Goal: Task Accomplishment & Management: Use online tool/utility

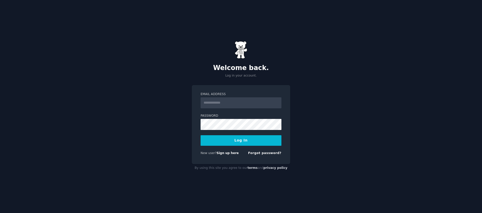
click at [0, 213] on com-1password-button at bounding box center [0, 213] width 0 height 0
type input "**********"
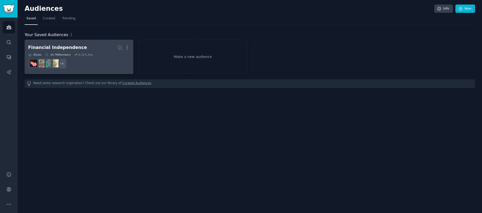
click at [107, 65] on dd "+ 4" at bounding box center [79, 63] width 102 height 14
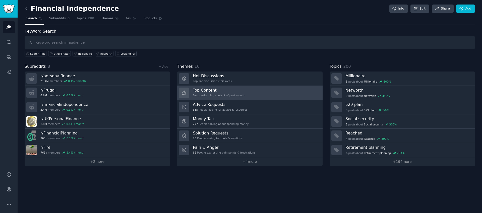
click at [266, 91] on link "Top Content Best-performing content of past month" at bounding box center [249, 93] width 145 height 14
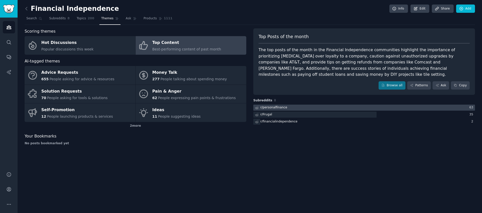
click at [294, 108] on div at bounding box center [364, 108] width 222 height 6
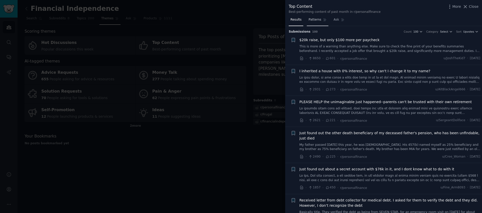
click at [314, 22] on span "Patterns" at bounding box center [314, 20] width 13 height 5
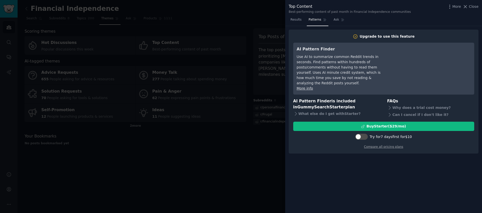
click at [219, 20] on div at bounding box center [241, 106] width 482 height 213
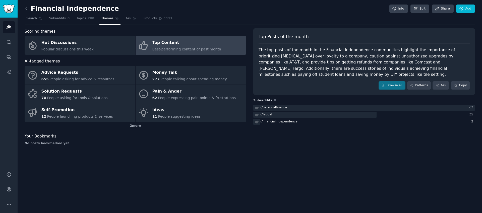
click at [178, 47] on div "Best-performing content of past month" at bounding box center [186, 49] width 69 height 5
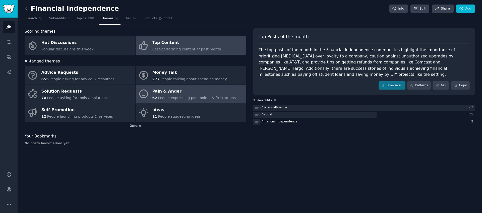
click at [176, 92] on div "Pain & Anger" at bounding box center [194, 91] width 84 height 8
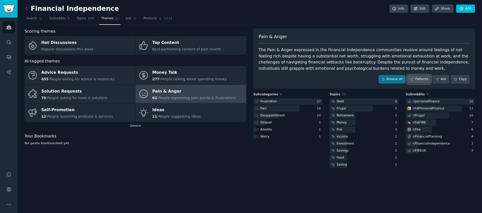
click at [415, 80] on link "Patterns" at bounding box center [419, 79] width 24 height 9
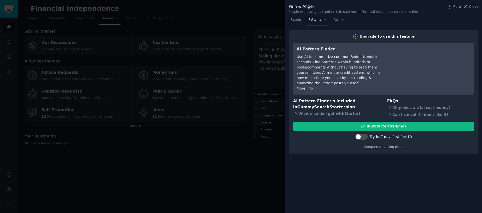
click at [248, 143] on div at bounding box center [241, 106] width 482 height 213
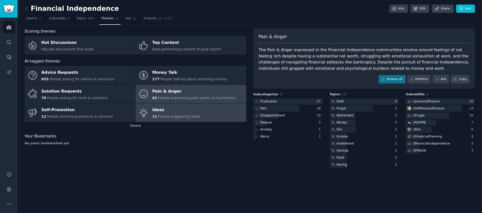
click at [200, 113] on link "Ideas 11 People suggesting ideas" at bounding box center [190, 112] width 111 height 19
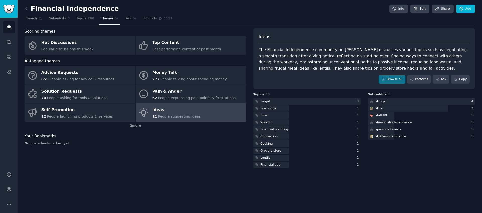
click at [24, 11] on div "Financial Independence Info Edit Share Add Search Subreddits 8 Topics 200 Theme…" at bounding box center [250, 106] width 464 height 213
click at [8, 27] on icon "Sidebar" at bounding box center [9, 28] width 5 height 4
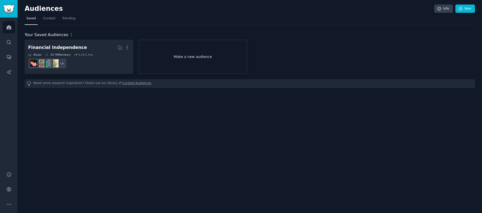
click at [205, 60] on link "Make a new audience" at bounding box center [193, 57] width 109 height 34
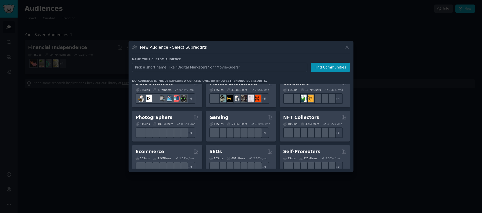
scroll to position [148, 0]
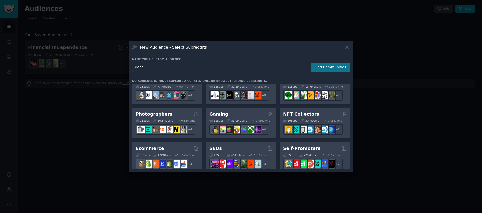
type input "debt"
click at [315, 65] on button "Find Communities" at bounding box center [330, 67] width 39 height 9
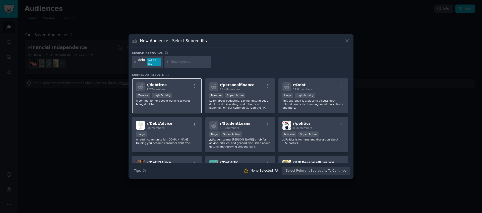
click at [177, 90] on div "r/ debtfree 1.7M members" at bounding box center [167, 86] width 62 height 9
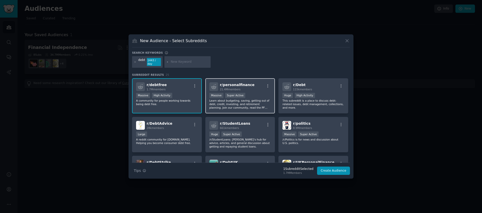
click at [248, 92] on div "r/ personalfinance 21.4M members Massive Super Active Learn about budgeting, sa…" at bounding box center [240, 95] width 70 height 35
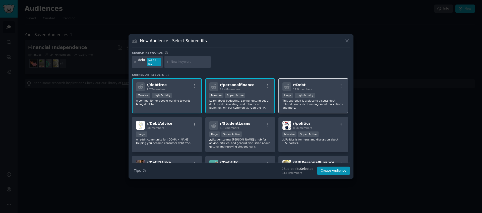
click at [302, 87] on h2 "r/ Debt 115k members" at bounding box center [302, 86] width 19 height 9
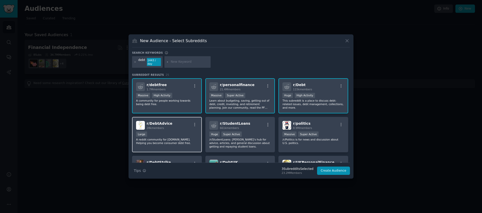
click at [178, 127] on div "r/ DebtAdvice 28k members" at bounding box center [167, 125] width 62 height 9
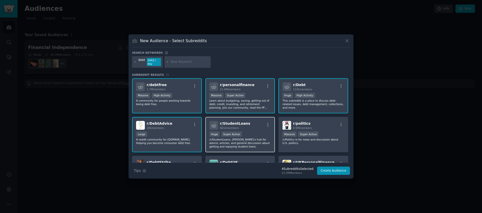
click at [250, 123] on div "r/ StudentLoans 661k members" at bounding box center [240, 125] width 62 height 9
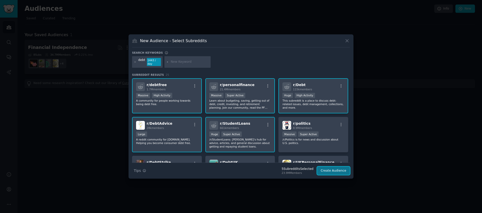
click at [330, 174] on button "Create Audience" at bounding box center [333, 171] width 33 height 9
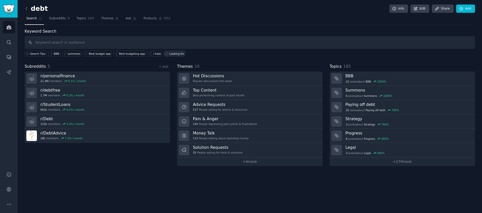
click at [169, 53] on div "Looking for" at bounding box center [176, 54] width 15 height 4
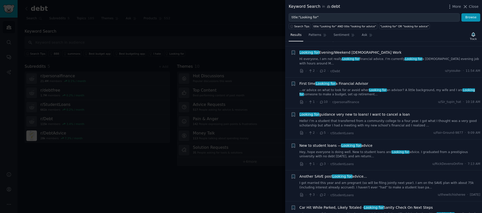
scroll to position [54, 0]
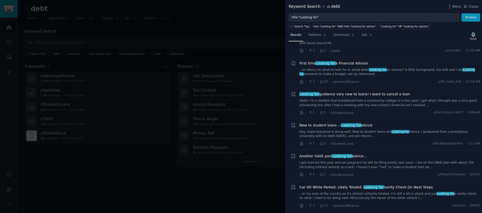
click at [174, 22] on div at bounding box center [241, 106] width 482 height 213
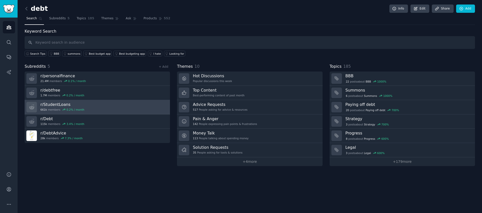
click at [149, 109] on link "r/ StudentLoans 661k members 0.2 % / month" at bounding box center [97, 107] width 145 height 14
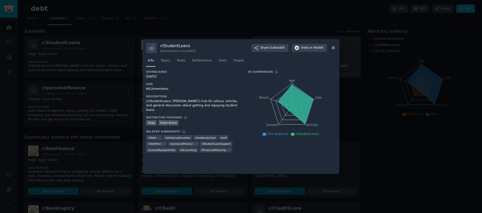
click at [334, 47] on icon at bounding box center [333, 48] width 3 height 3
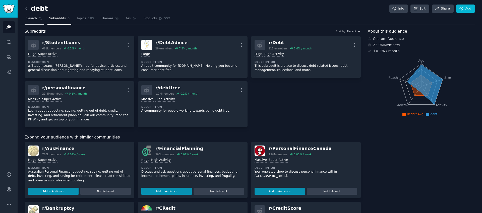
click at [29, 17] on span "Search" at bounding box center [31, 18] width 11 height 5
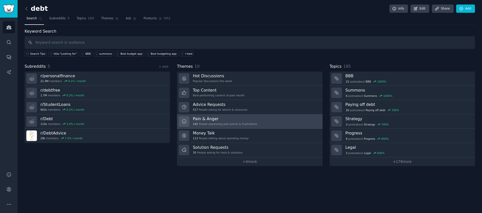
click at [257, 117] on link "Pain & Anger 142 People expressing pain points & frustrations" at bounding box center [249, 121] width 145 height 14
